Goal: Task Accomplishment & Management: Manage account settings

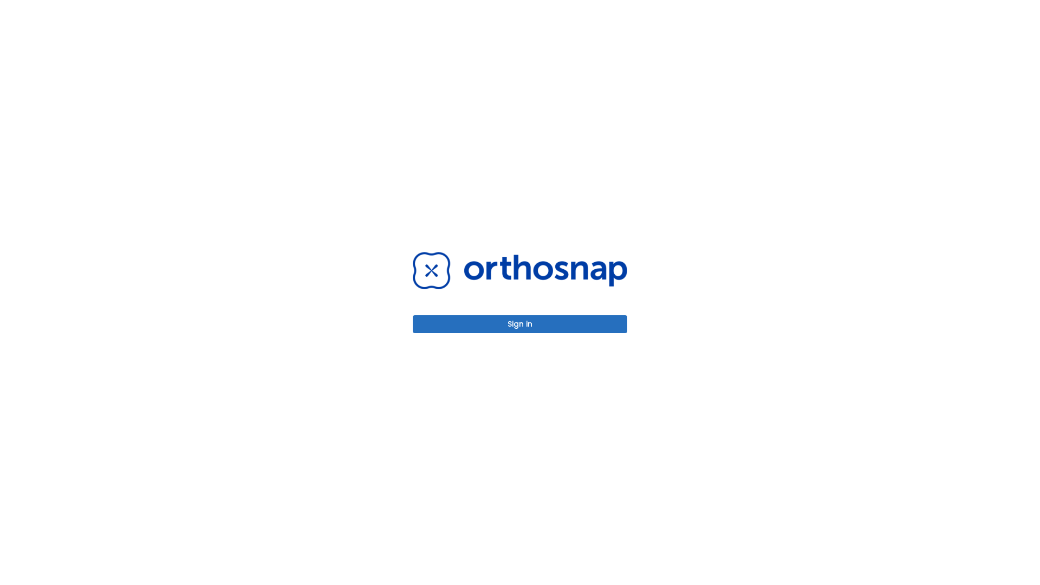
click at [520, 324] on button "Sign in" at bounding box center [520, 324] width 214 height 18
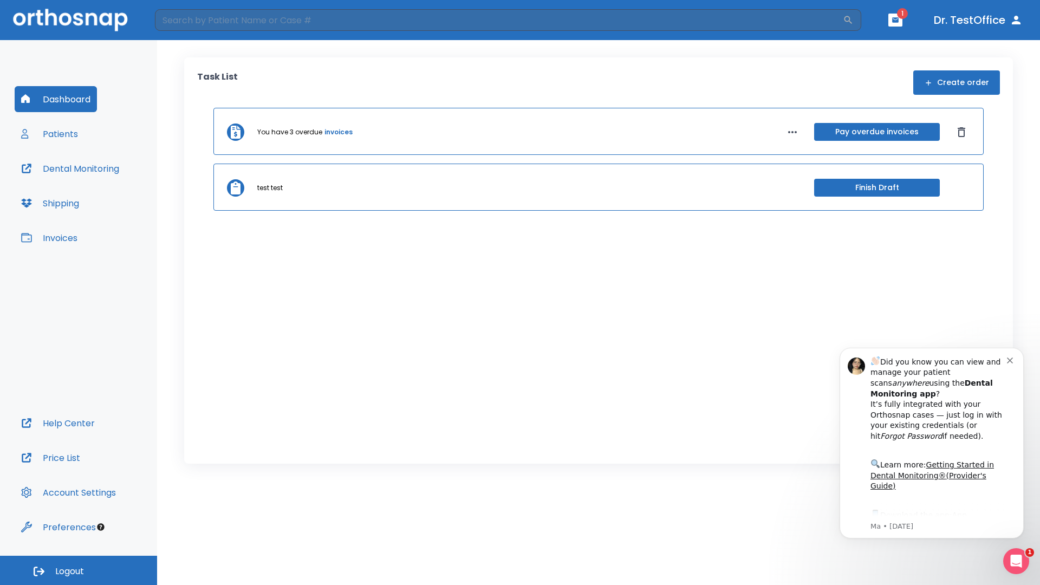
click at [79, 570] on span "Logout" at bounding box center [69, 571] width 29 height 12
